Goal: Navigation & Orientation: Find specific page/section

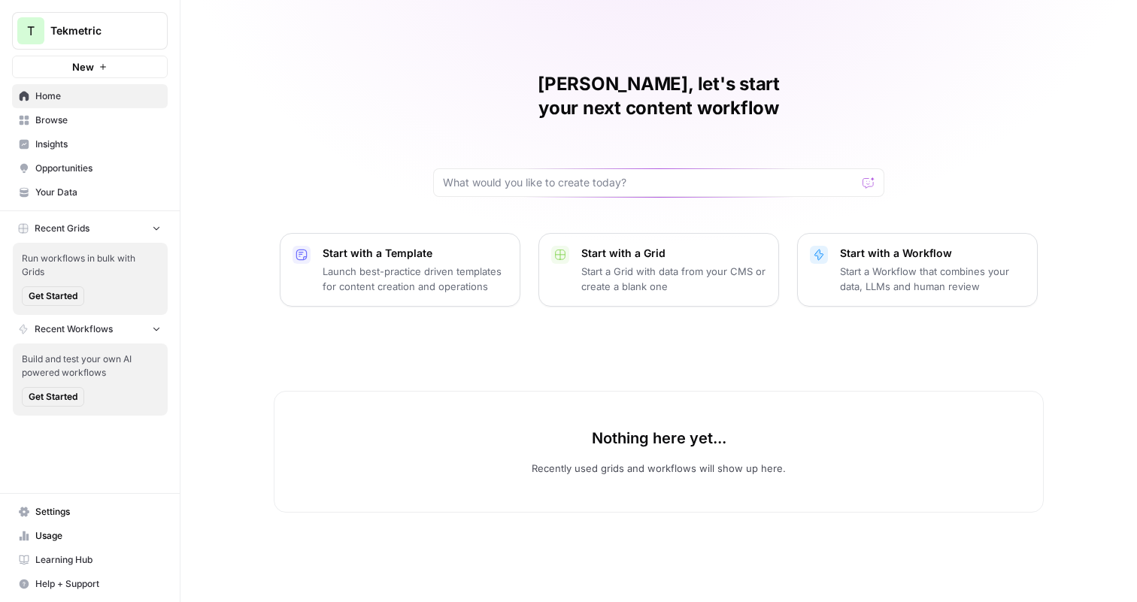
click at [122, 139] on span "Insights" at bounding box center [98, 145] width 126 height 14
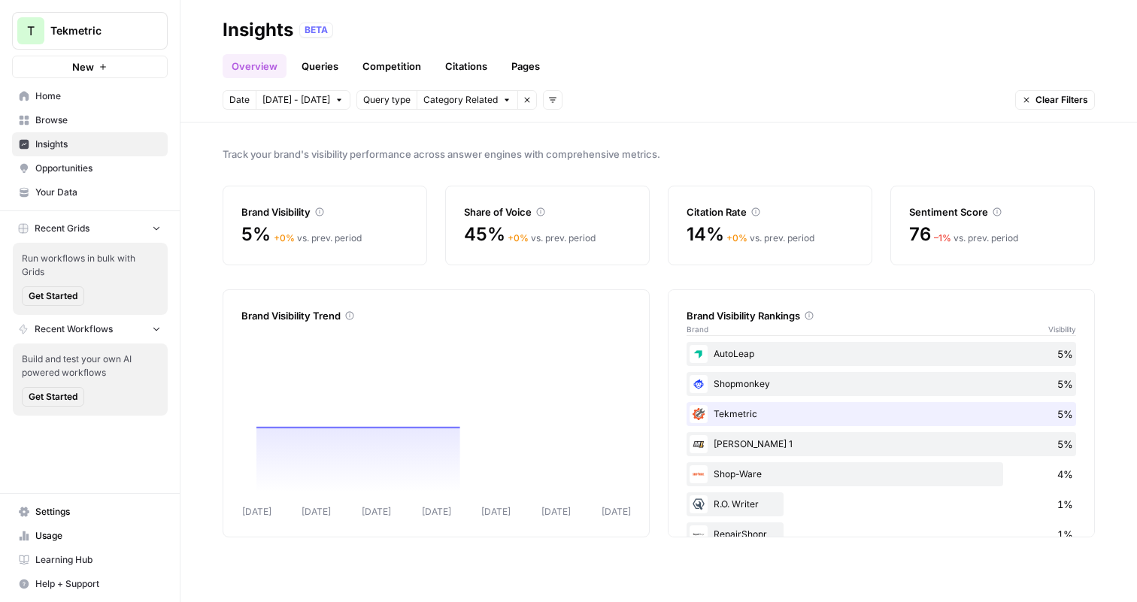
click at [92, 159] on link "Opportunities" at bounding box center [90, 168] width 156 height 24
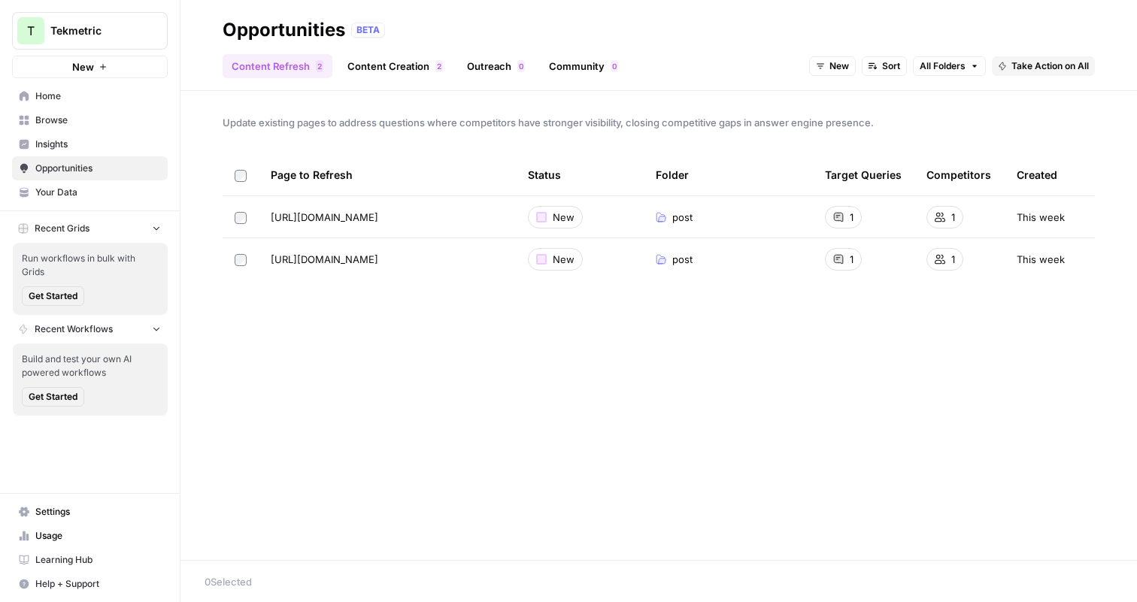
click at [77, 90] on span "Home" at bounding box center [98, 96] width 126 height 14
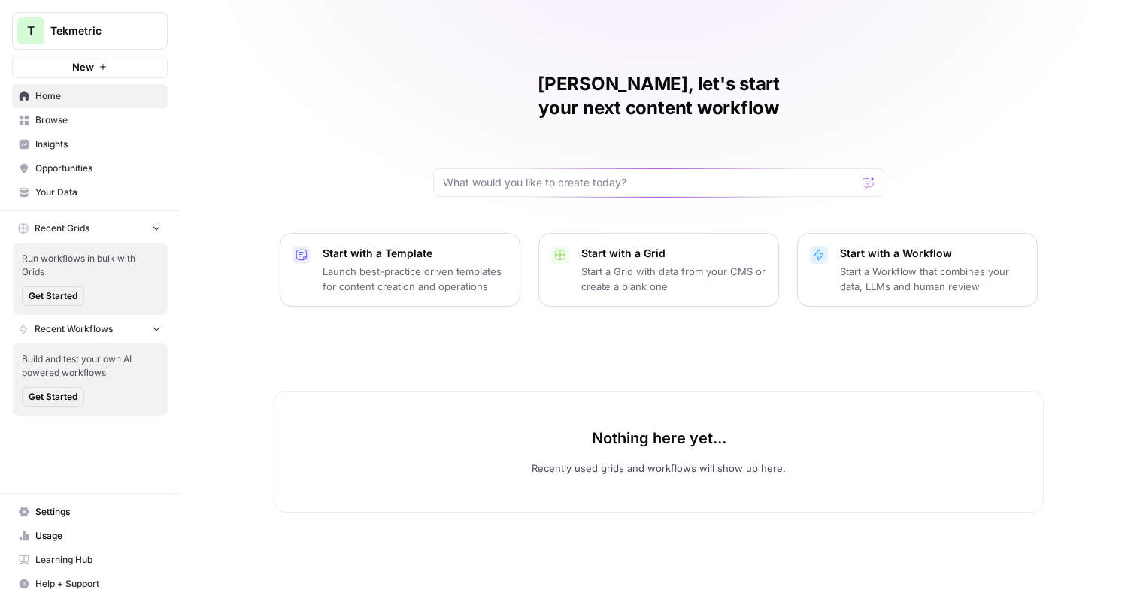
click at [180, 31] on icon "button" at bounding box center [182, 30] width 11 height 11
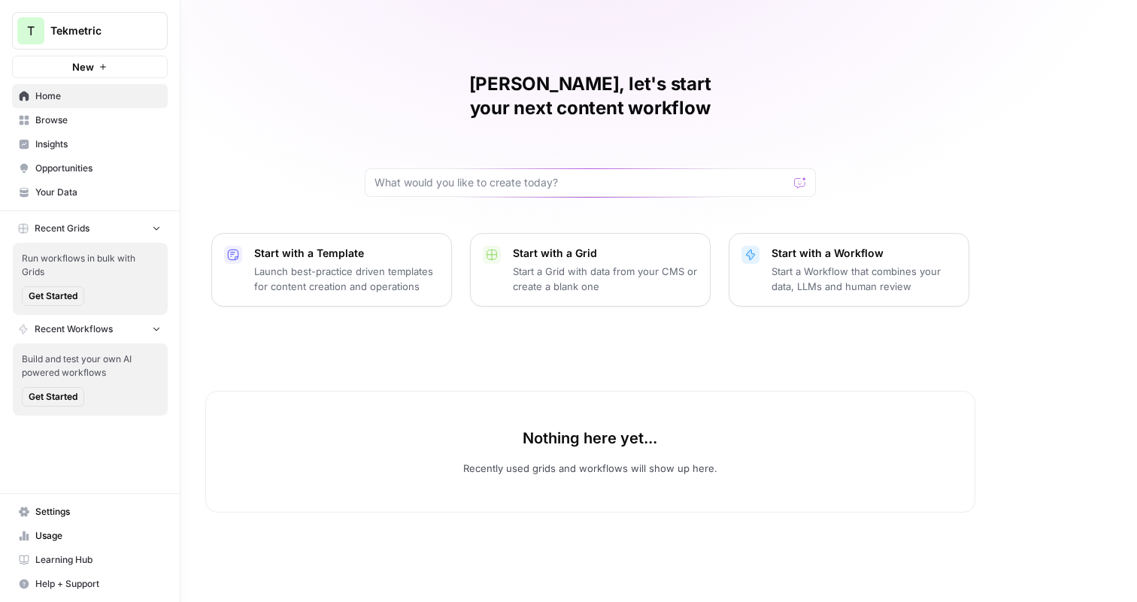
click at [38, 138] on span "Insights" at bounding box center [98, 145] width 126 height 14
